Goal: Task Accomplishment & Management: Manage account settings

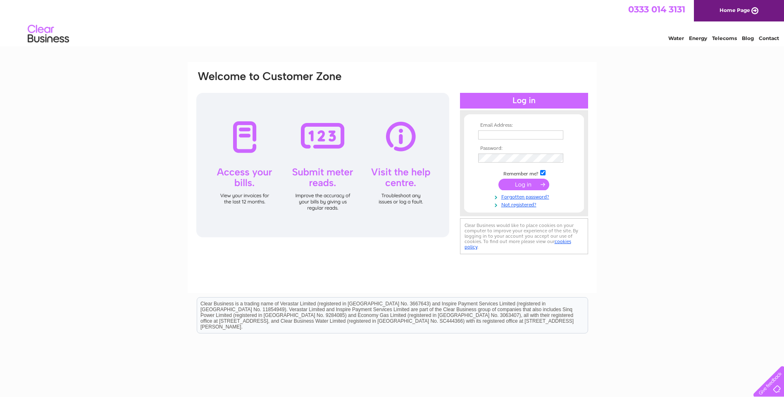
type input "steampacketaccs@hotmail.com"
click at [528, 183] on input "submit" at bounding box center [523, 185] width 51 height 12
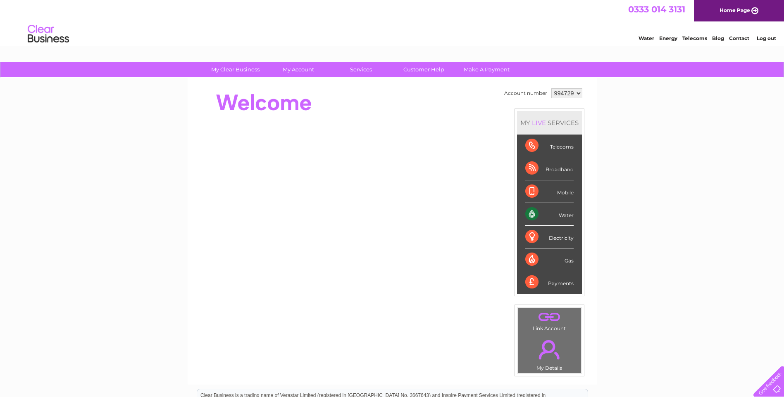
click at [577, 95] on select "994729" at bounding box center [566, 93] width 31 height 10
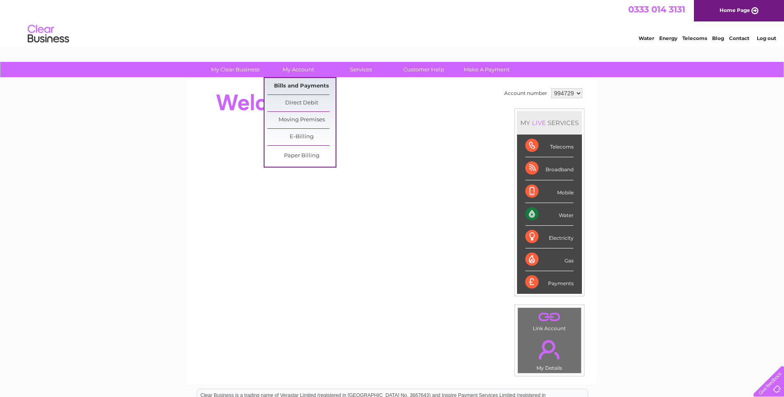
click at [309, 87] on link "Bills and Payments" at bounding box center [301, 86] width 68 height 17
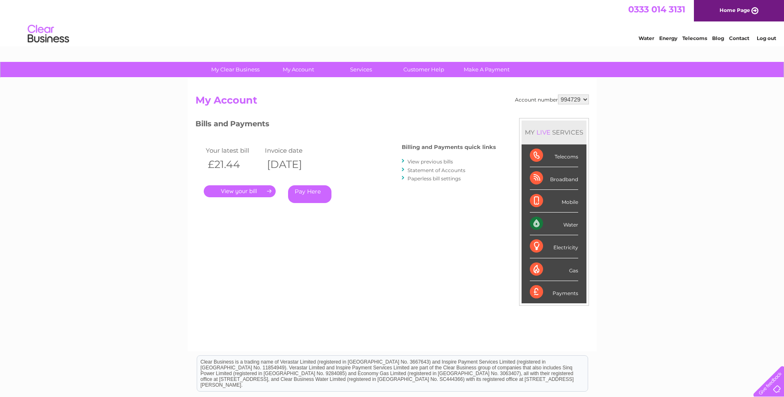
click at [232, 190] on link "." at bounding box center [240, 192] width 72 height 12
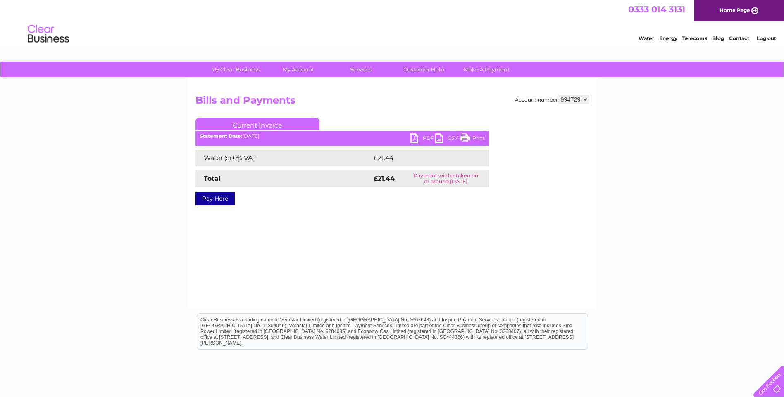
click at [417, 138] on link "PDF" at bounding box center [422, 139] width 25 height 12
click at [769, 38] on link "Log out" at bounding box center [766, 38] width 19 height 6
